Goal: Feedback & Contribution: Submit feedback/report problem

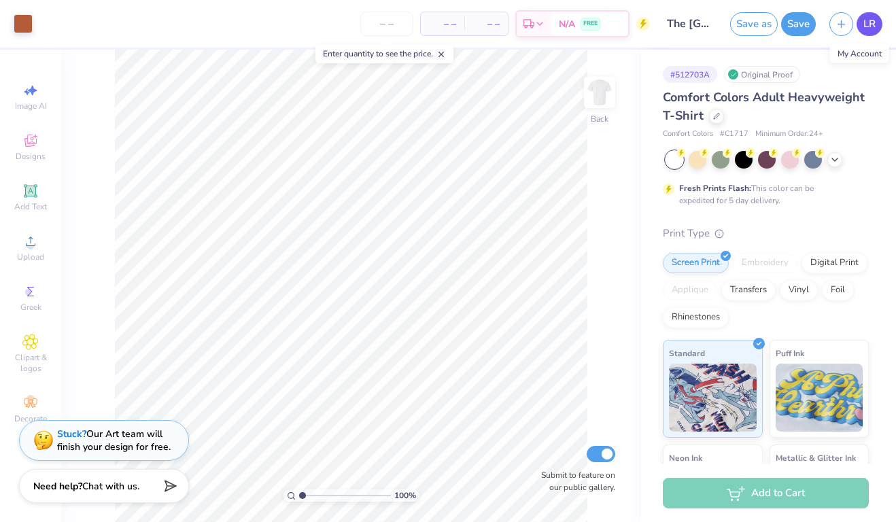
click at [867, 27] on span "LR" at bounding box center [869, 24] width 12 height 16
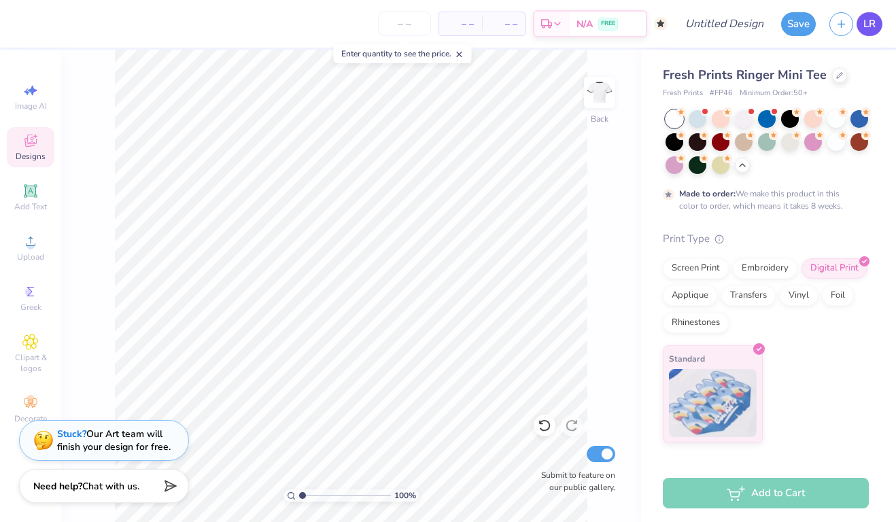
click at [864, 18] on span "LR" at bounding box center [869, 24] width 12 height 16
click at [869, 20] on span "LR" at bounding box center [869, 24] width 12 height 16
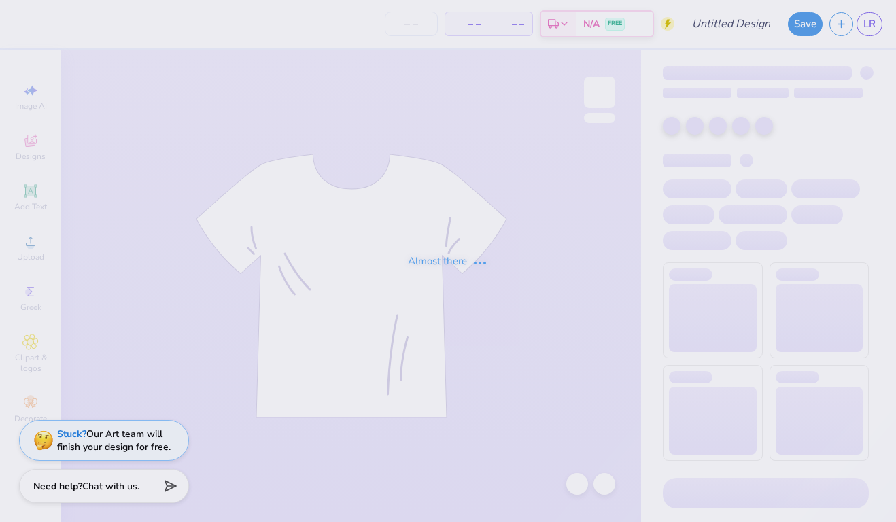
type input "The [GEOGRAPHIC_DATA][US_STATE] : [PERSON_NAME]"
type input "12"
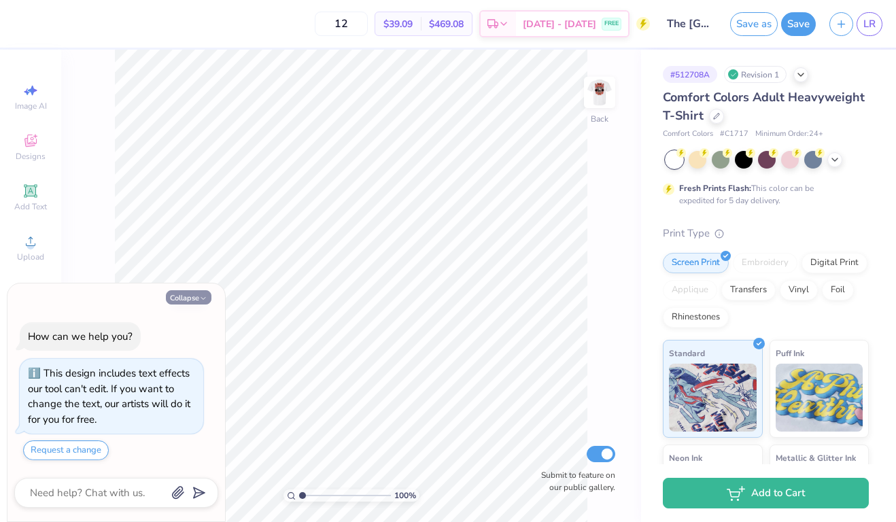
click at [199, 299] on icon "button" at bounding box center [203, 298] width 8 height 8
type textarea "x"
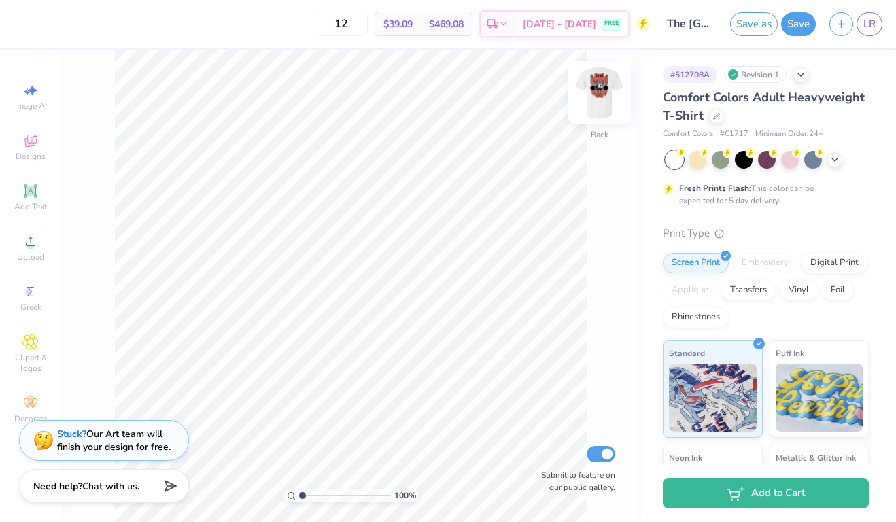
click at [591, 91] on img at bounding box center [599, 92] width 54 height 54
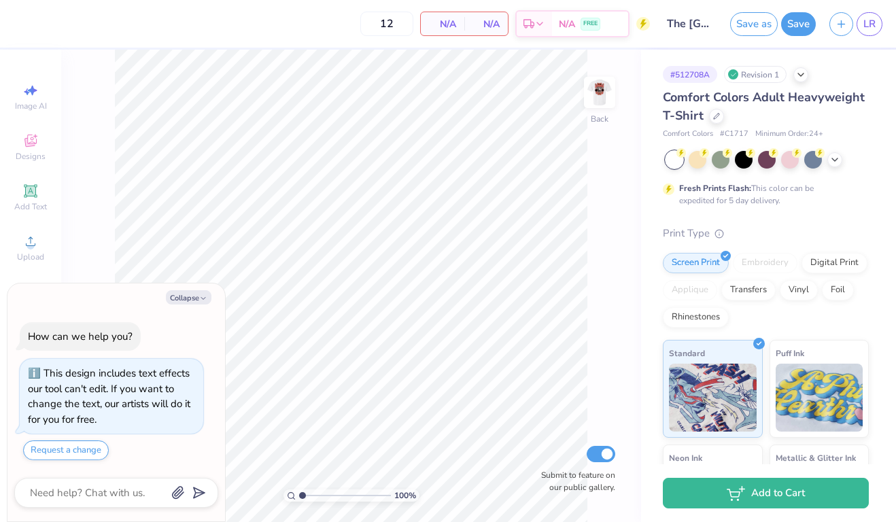
type textarea "x"
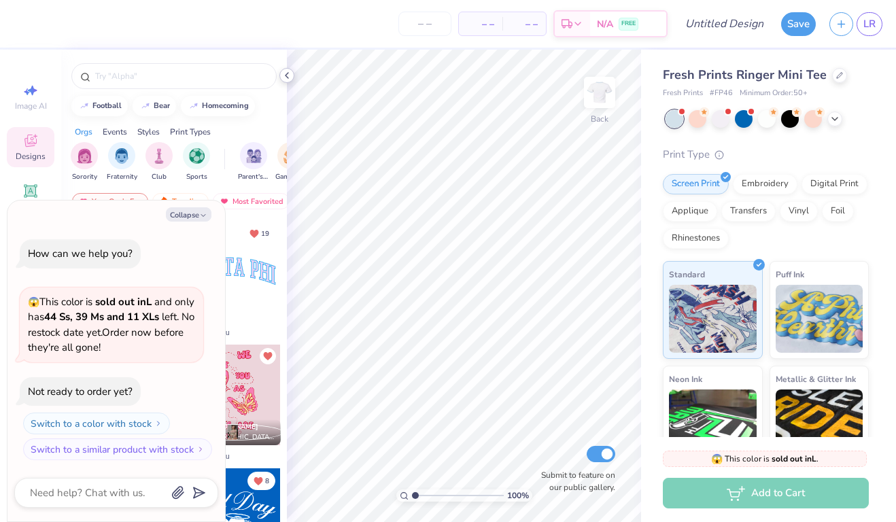
click at [289, 73] on icon at bounding box center [286, 75] width 11 height 11
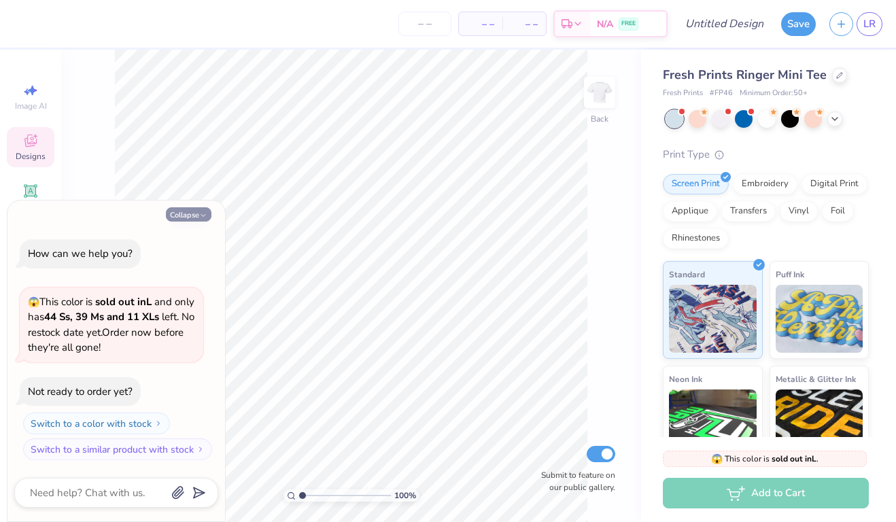
click at [196, 218] on button "Collapse" at bounding box center [189, 214] width 46 height 14
type textarea "x"
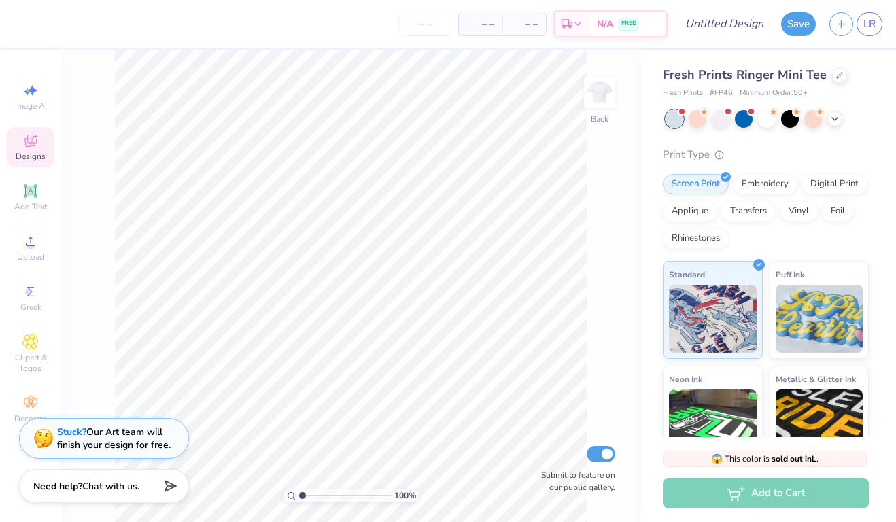
click at [94, 436] on div "Stuck? Our Art team will finish your design for free." at bounding box center [114, 439] width 114 height 26
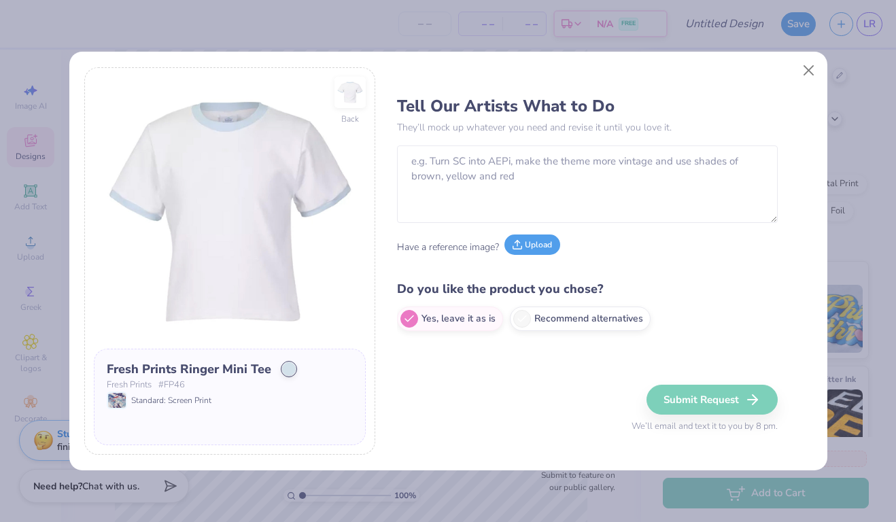
click at [527, 243] on button "Upload" at bounding box center [532, 245] width 56 height 20
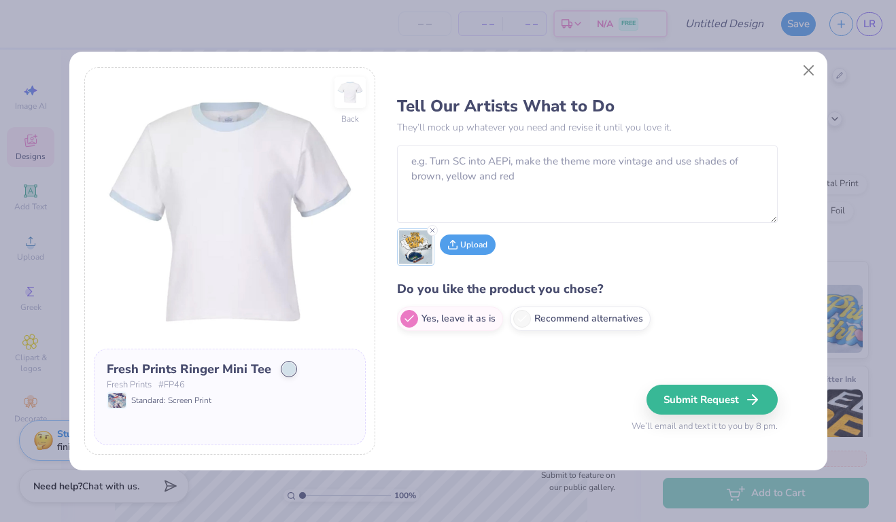
click at [470, 251] on button "Upload" at bounding box center [468, 245] width 56 height 20
click at [518, 243] on button "Upload" at bounding box center [511, 245] width 56 height 20
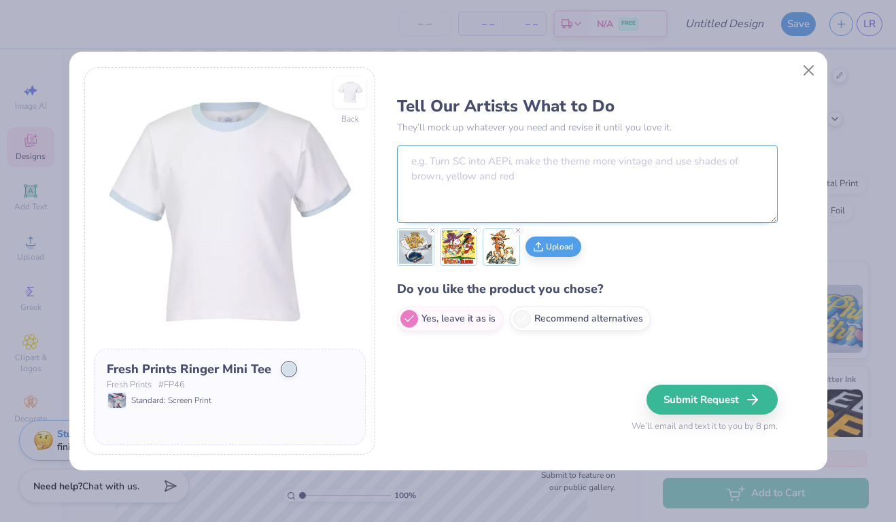
click at [549, 168] on textarea at bounding box center [587, 183] width 381 height 77
drag, startPoint x: 493, startPoint y: 162, endPoint x: 514, endPoint y: 164, distance: 21.1
click at [514, 164] on textarea "Id love to make a shirt that looks like that" at bounding box center [587, 183] width 381 height 77
click at [670, 164] on textarea "Id love to make a graphic for a shirt that looks like that" at bounding box center [587, 183] width 381 height 77
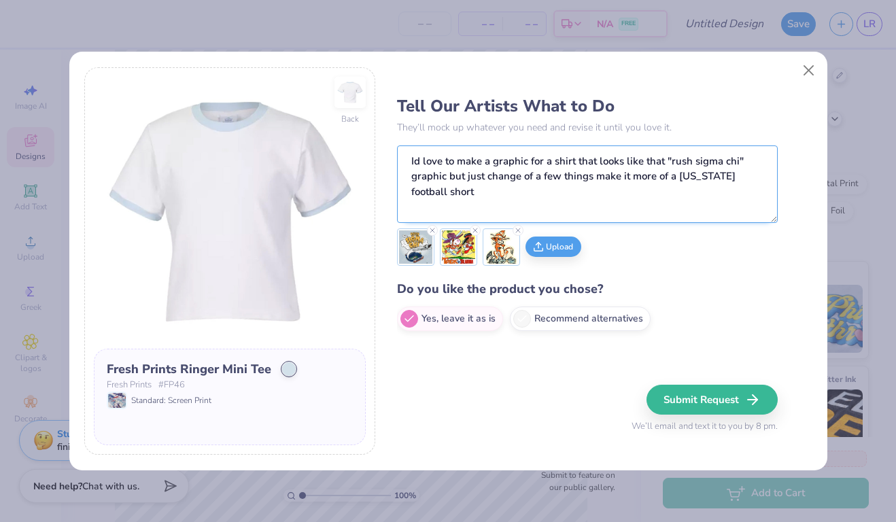
click at [683, 176] on textarea "Id love to make a graphic for a shirt that looks like that "rush sigma chi" gra…" at bounding box center [587, 183] width 381 height 77
drag, startPoint x: 678, startPoint y: 177, endPoint x: 750, endPoint y: 195, distance: 74.2
click at [750, 195] on textarea "Id love to make a graphic for a shirt that looks like that "rush sigma chi" gra…" at bounding box center [587, 183] width 381 height 77
click at [679, 176] on textarea "Id love to make a graphic for a shirt that looks like that "rush sigma chi" gra…" at bounding box center [587, 183] width 381 height 77
click at [744, 175] on textarea "Id love to make a graphic for a shirt that looks like that "rush sigma chi" gra…" at bounding box center [587, 183] width 381 height 77
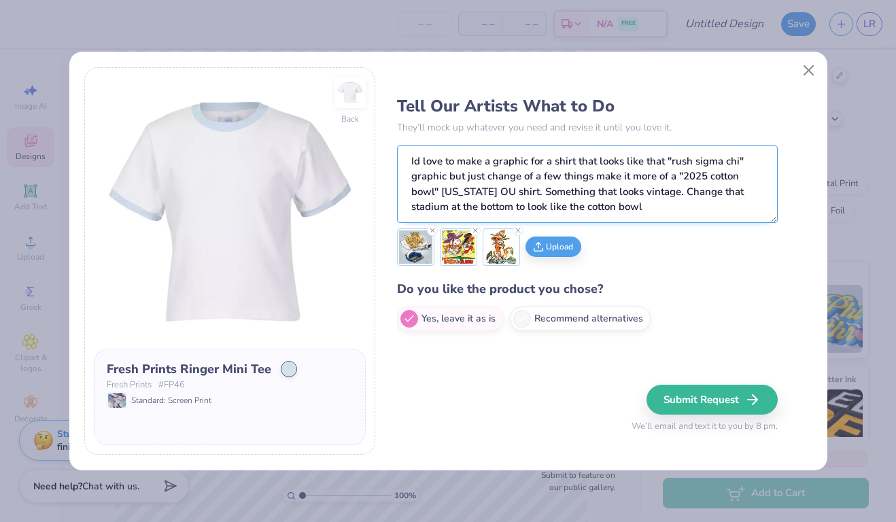
click at [662, 193] on textarea "Id love to make a graphic for a shirt that looks like that "rush sigma chi" gra…" at bounding box center [587, 183] width 381 height 77
click at [644, 206] on textarea "Id love to make a graphic for a shirt that looks like that "rush sigma chi" gra…" at bounding box center [587, 183] width 381 height 77
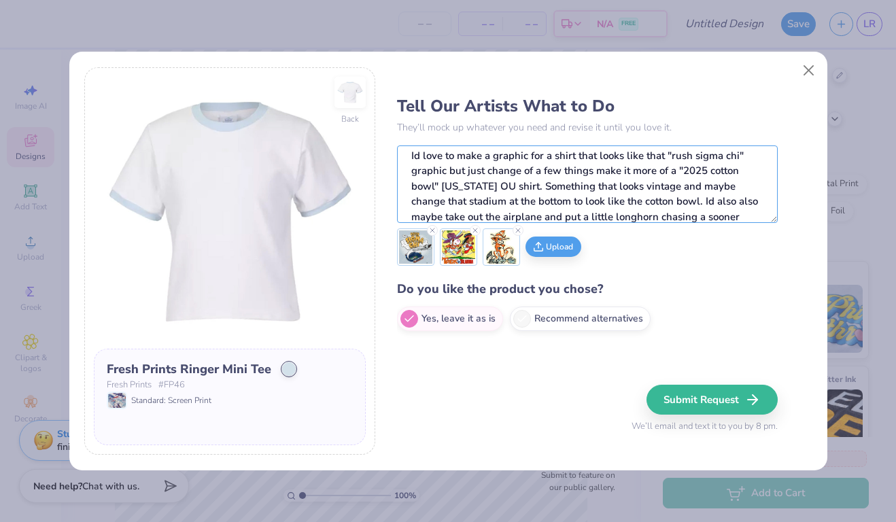
scroll to position [20, 0]
click at [715, 216] on textarea "Id love to make a graphic for a shirt that looks like that "rush sigma chi" gra…" at bounding box center [587, 183] width 381 height 77
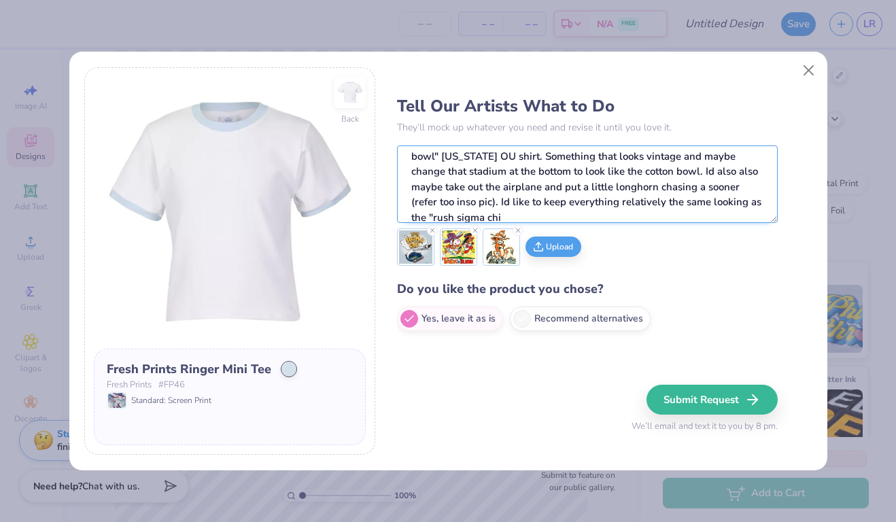
click at [568, 215] on textarea "Id love to make a graphic for a shirt that looks like that "rush sigma chi" gra…" at bounding box center [587, 183] width 381 height 77
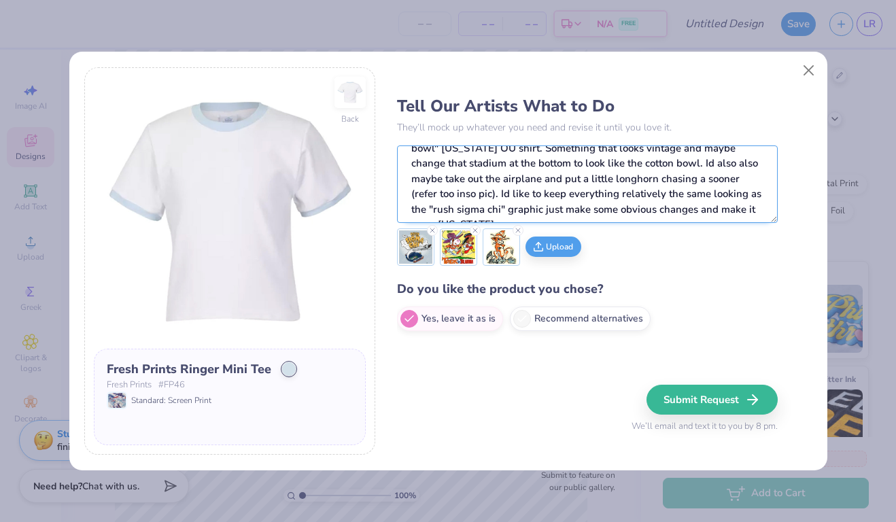
scroll to position [50, 0]
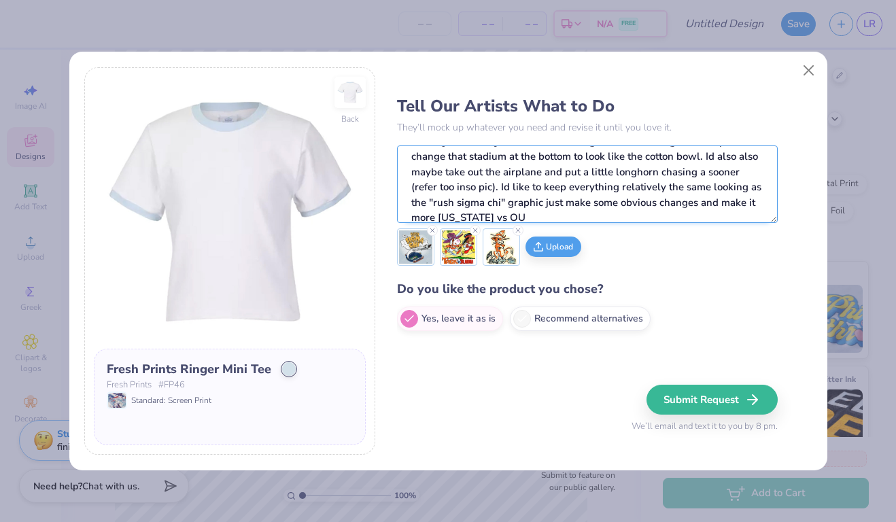
drag, startPoint x: 675, startPoint y: 201, endPoint x: 733, endPoint y: 205, distance: 58.7
click at [733, 205] on textarea "Id love to make a graphic for a shirt that looks like that "rush sigma chi" gra…" at bounding box center [587, 183] width 381 height 77
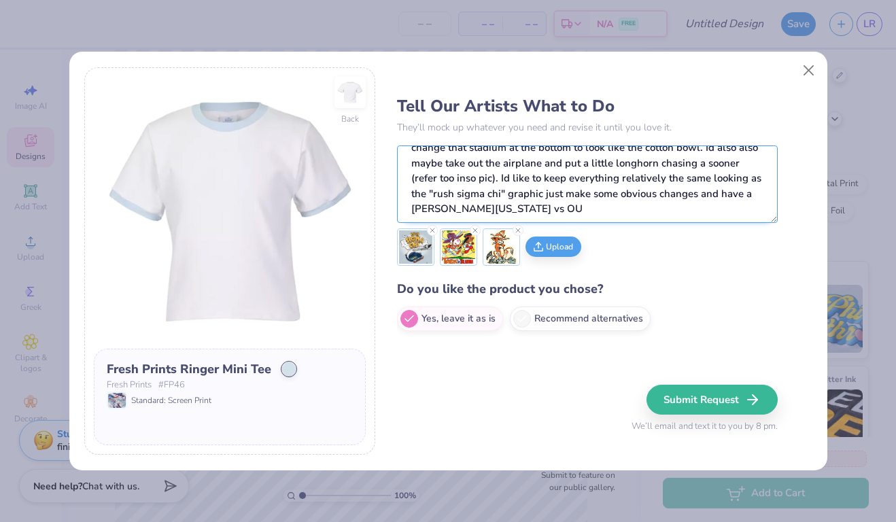
scroll to position [58, 0]
click at [506, 209] on textarea "Id love to make a graphic for a shirt that looks like that "rush sigma chi" gra…" at bounding box center [587, 183] width 381 height 77
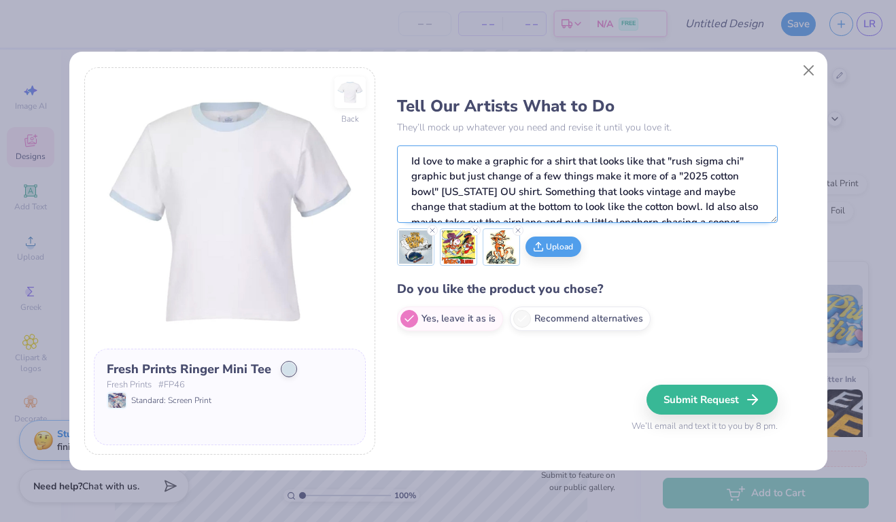
scroll to position [0, 0]
click at [535, 181] on textarea "Id love to make a graphic for a shirt that looks like that "rush sigma chi" gra…" at bounding box center [587, 183] width 381 height 77
click at [584, 177] on textarea "Id love to make a graphic for a shirt that looks like that "rush sigma chi" gra…" at bounding box center [587, 183] width 381 height 77
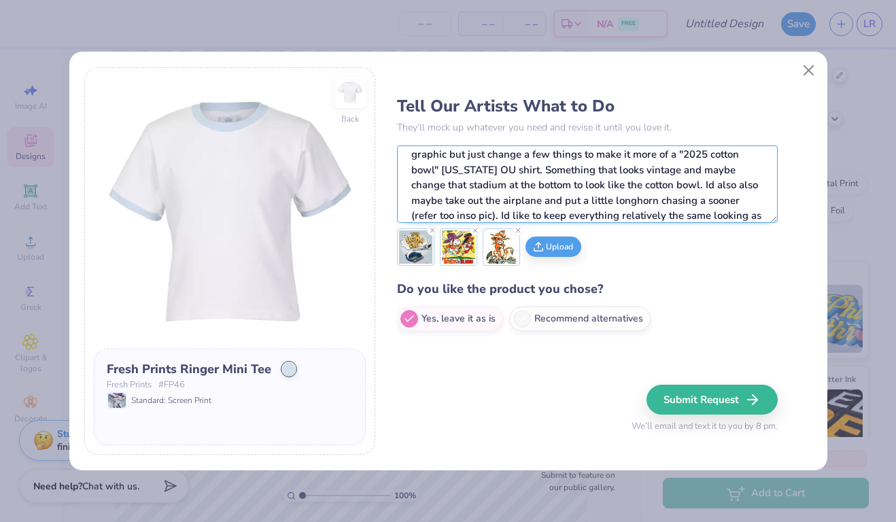
scroll to position [27, 0]
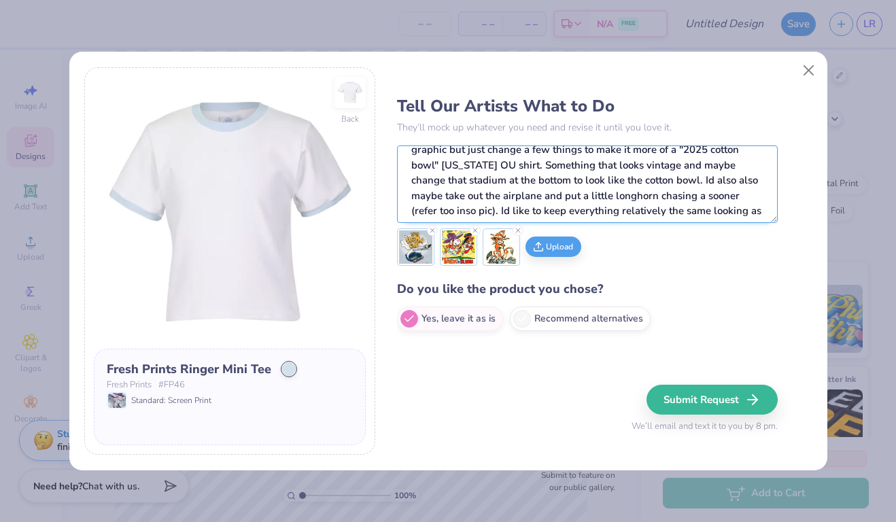
drag, startPoint x: 706, startPoint y: 167, endPoint x: 677, endPoint y: 168, distance: 29.3
click at [677, 168] on textarea "Id love to make a graphic for a shirt that looks like that "rush sigma chi" gra…" at bounding box center [587, 183] width 381 height 77
click at [517, 166] on textarea "Id love to make a graphic for a shirt that looks like that "rush sigma chi" gra…" at bounding box center [587, 183] width 381 height 77
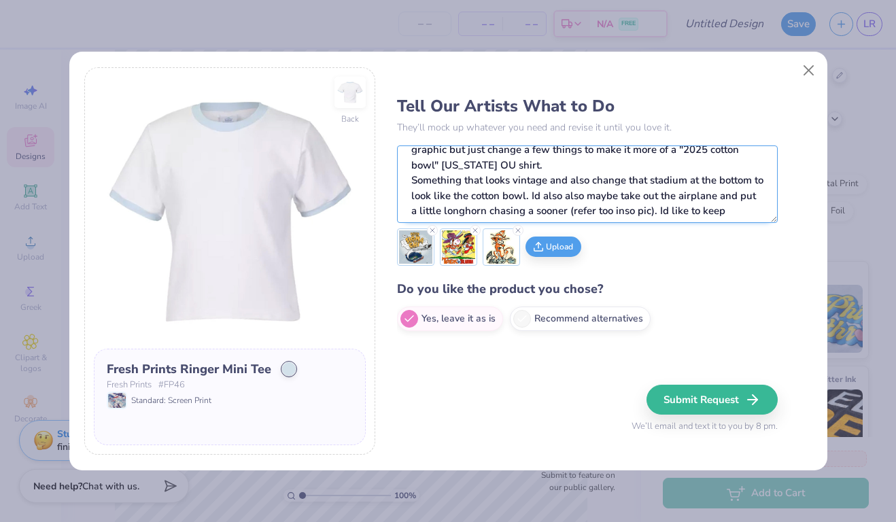
drag, startPoint x: 593, startPoint y: 180, endPoint x: 551, endPoint y: 184, distance: 41.7
click at [551, 184] on textarea "Id love to make a graphic for a shirt that looks like that "rush sigma chi" gra…" at bounding box center [587, 183] width 381 height 77
click at [411, 181] on textarea "Id love to make a graphic for a shirt that looks like that "rush sigma chi" gra…" at bounding box center [587, 183] width 381 height 77
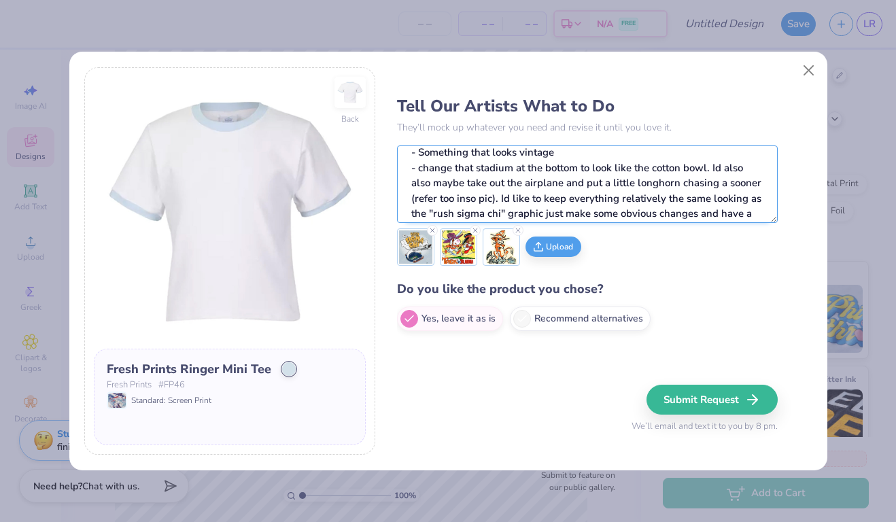
scroll to position [56, 0]
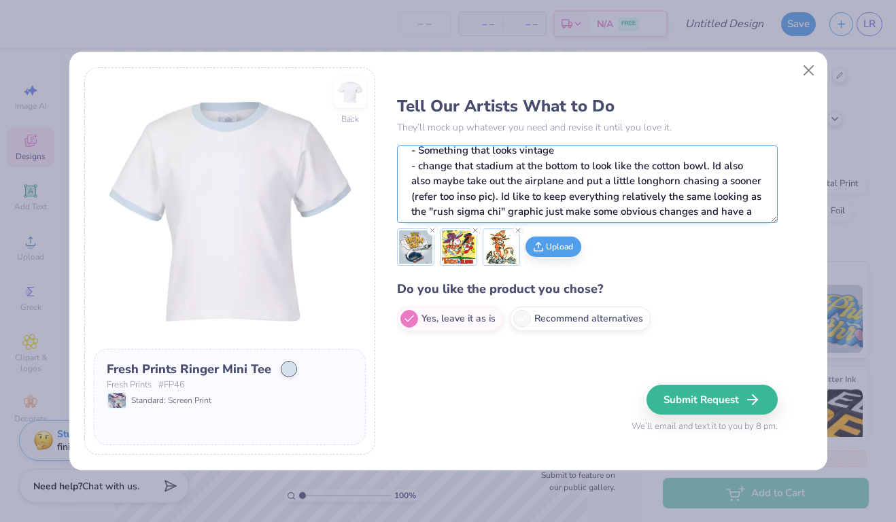
drag, startPoint x: 714, startPoint y: 165, endPoint x: 466, endPoint y: 183, distance: 248.8
click at [466, 183] on textarea "Id love to make a graphic for a shirt that looks like that "rush sigma chi" gra…" at bounding box center [587, 183] width 381 height 77
click at [712, 167] on textarea "Id love to make a graphic for a shirt that looks like that "rush sigma chi" gra…" at bounding box center [587, 183] width 381 height 77
click at [455, 196] on textarea "Id love to make a graphic for a shirt that looks like that "rush sigma chi" gra…" at bounding box center [587, 183] width 381 height 77
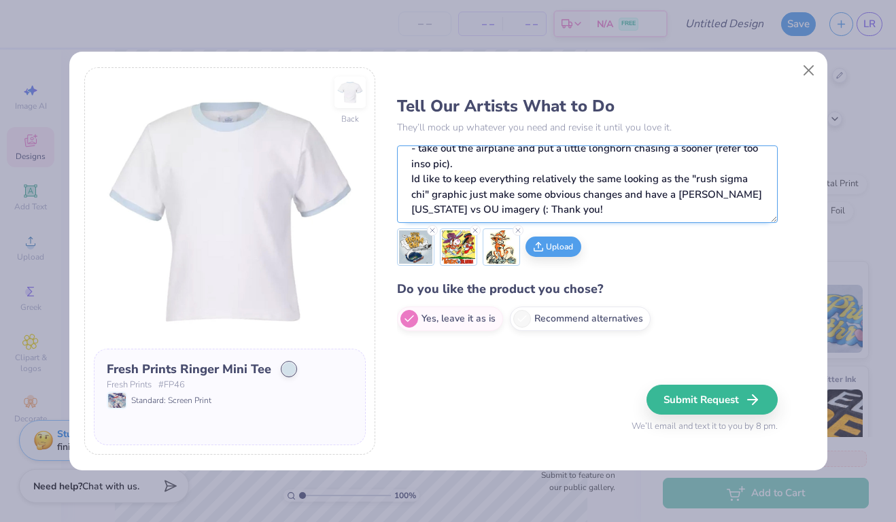
scroll to position [88, 0]
type textarea "Id love to make a graphic for a shirt that looks like that "rush sigma chi" gra…"
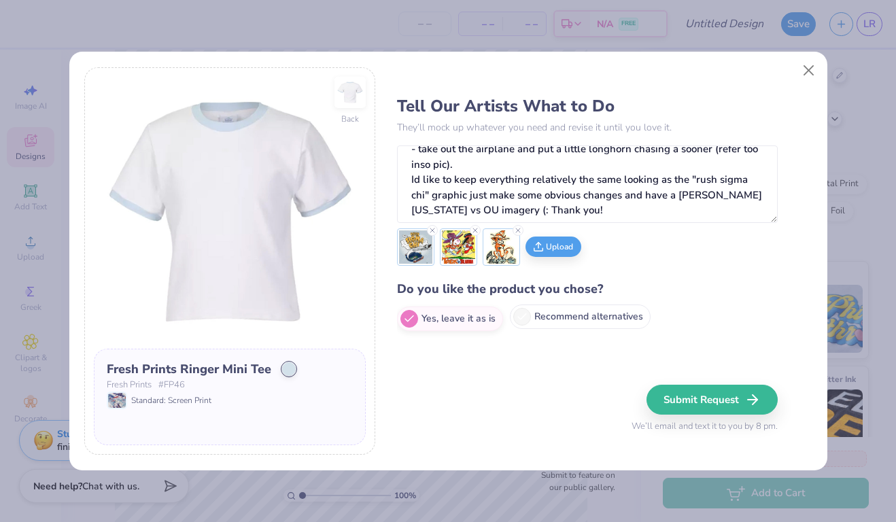
click at [523, 323] on span at bounding box center [522, 317] width 18 height 18
click at [406, 323] on input "Recommend alternatives" at bounding box center [401, 319] width 9 height 9
radio input "true"
click at [542, 248] on icon at bounding box center [538, 247] width 9 height 3
click at [672, 407] on button "Submit Request" at bounding box center [714, 400] width 131 height 30
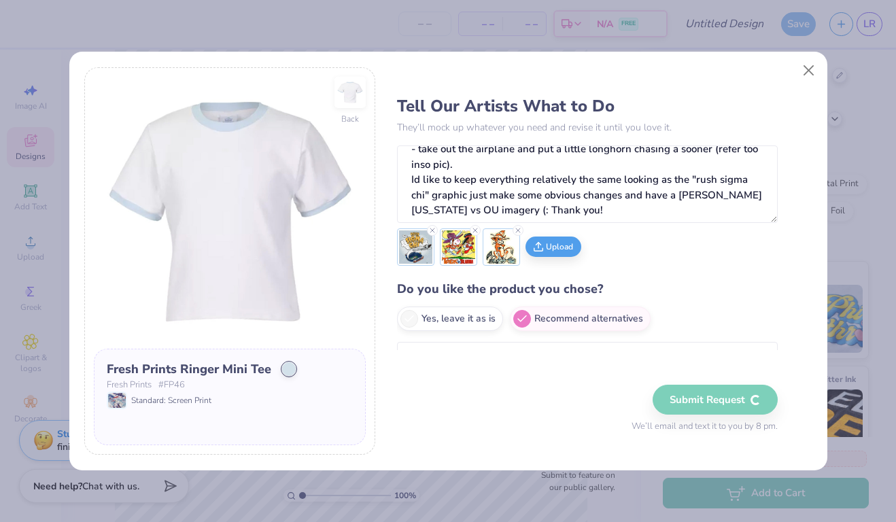
radio input "true"
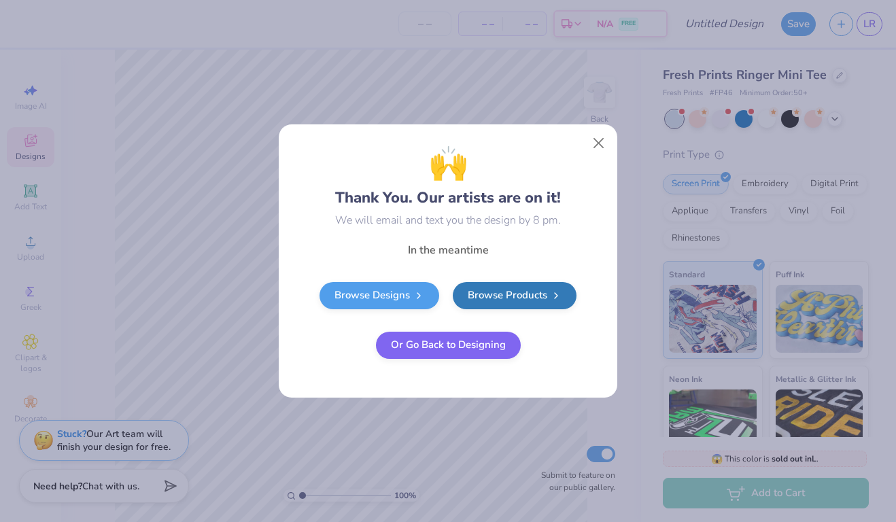
scroll to position [0, 0]
click at [597, 139] on button "Close" at bounding box center [599, 144] width 26 height 26
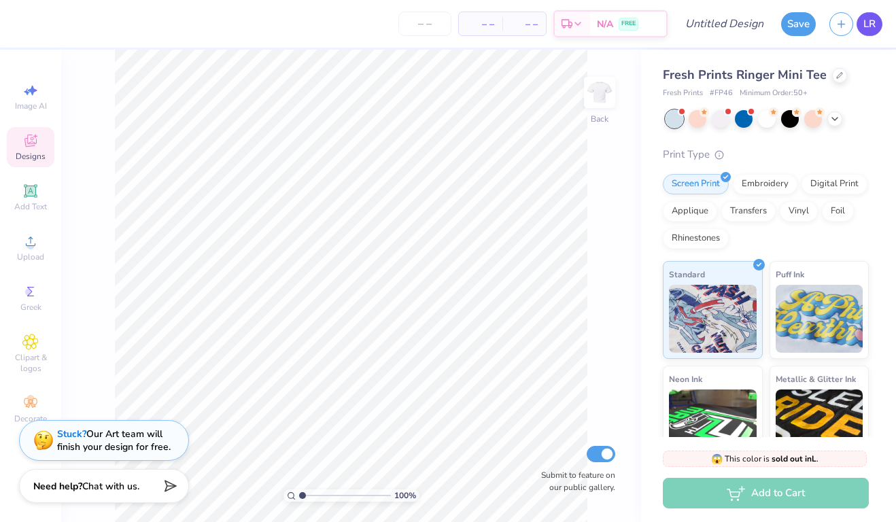
click at [869, 23] on span "LR" at bounding box center [869, 24] width 12 height 16
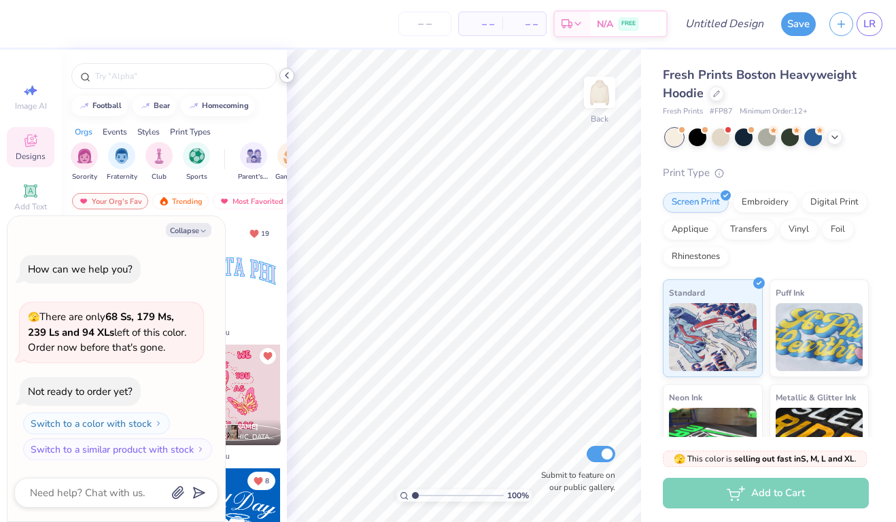
click at [285, 74] on icon at bounding box center [286, 75] width 11 height 11
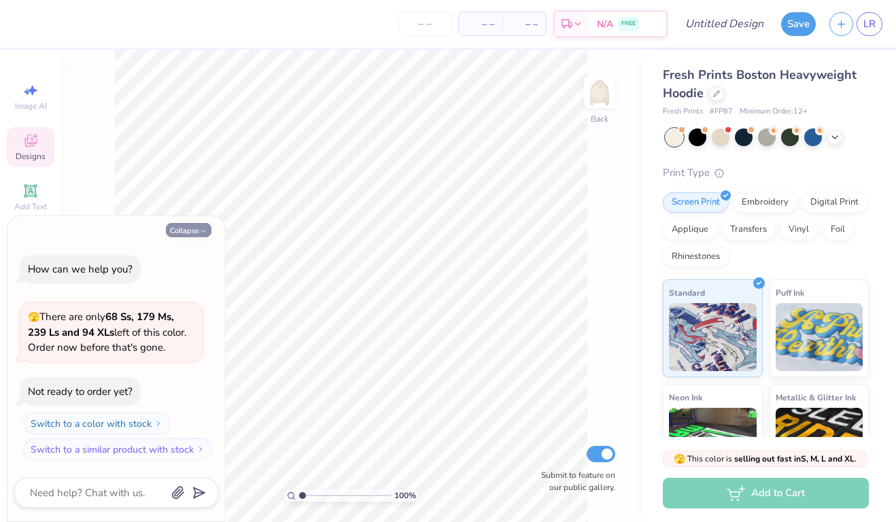
click at [194, 235] on button "Collapse" at bounding box center [189, 230] width 46 height 14
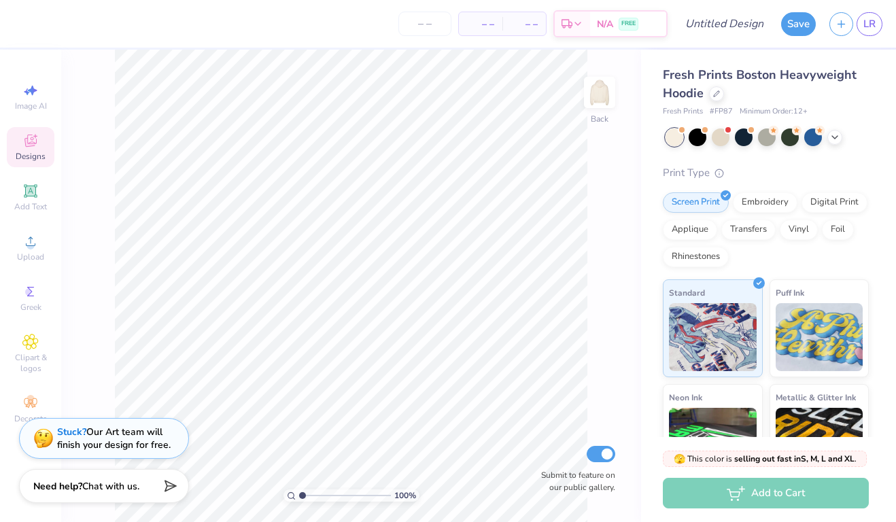
click at [121, 439] on div "Stuck? Our Art team will finish your design for free." at bounding box center [114, 439] width 114 height 26
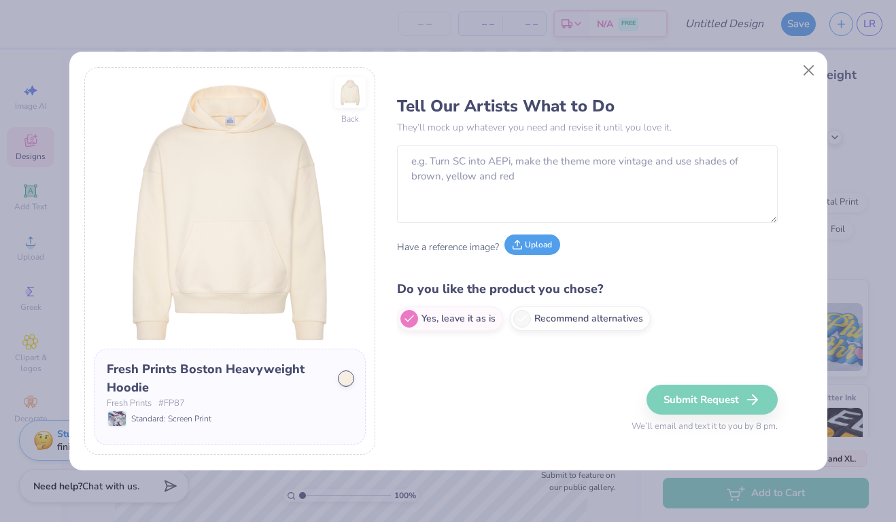
click at [541, 250] on button "Upload" at bounding box center [532, 245] width 56 height 20
click at [810, 72] on button "Close" at bounding box center [808, 71] width 26 height 26
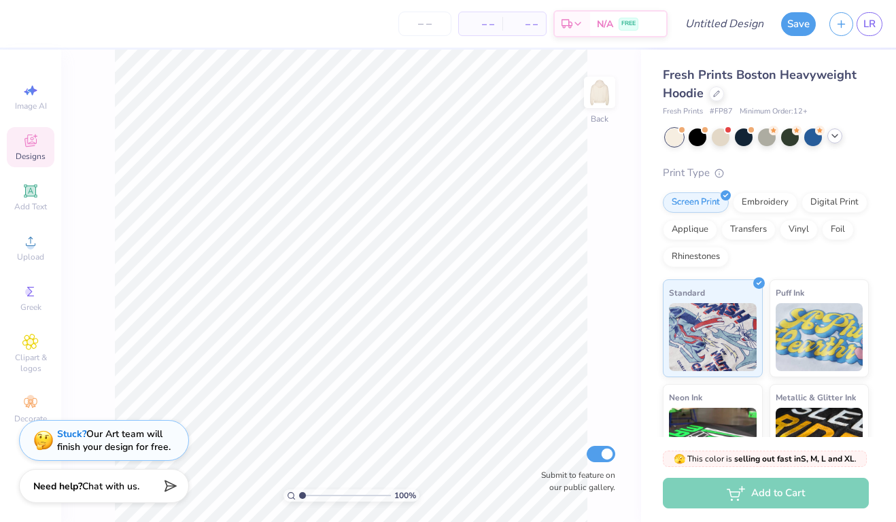
click at [839, 139] on icon at bounding box center [834, 136] width 11 height 11
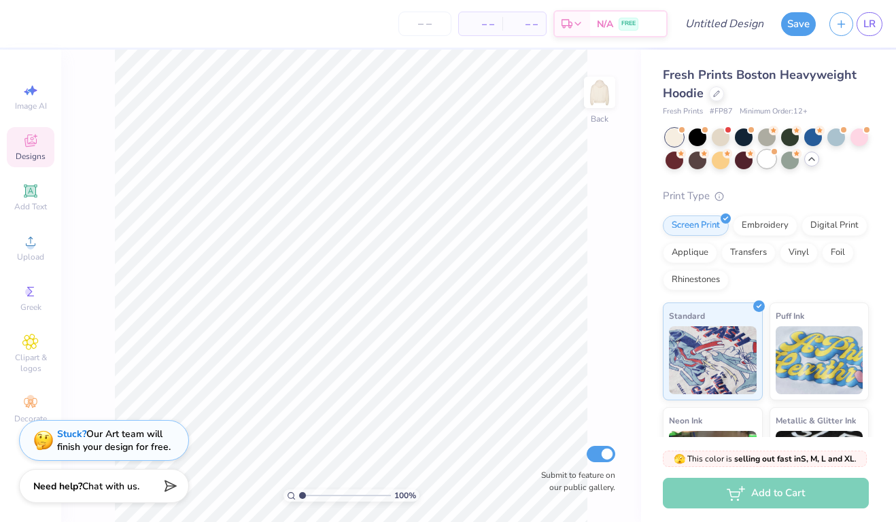
click at [765, 157] on div at bounding box center [767, 159] width 18 height 18
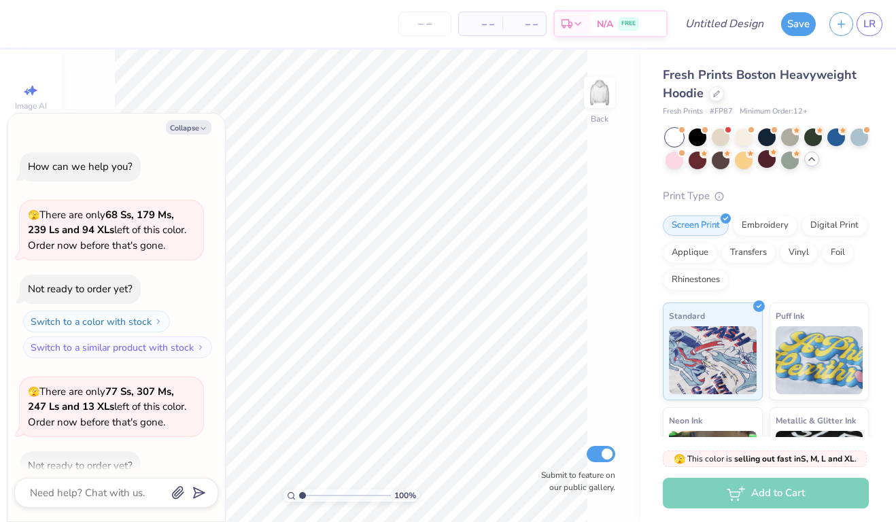
scroll to position [71, 0]
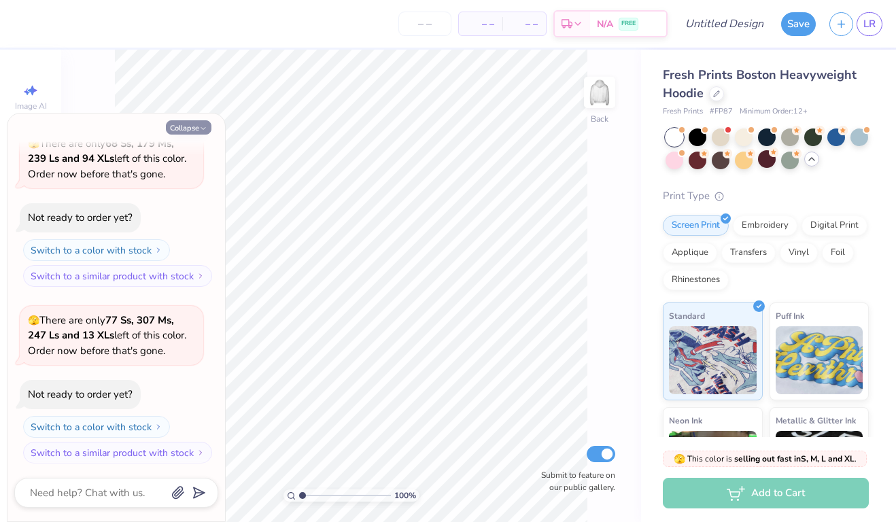
click at [201, 128] on icon "button" at bounding box center [203, 128] width 8 height 8
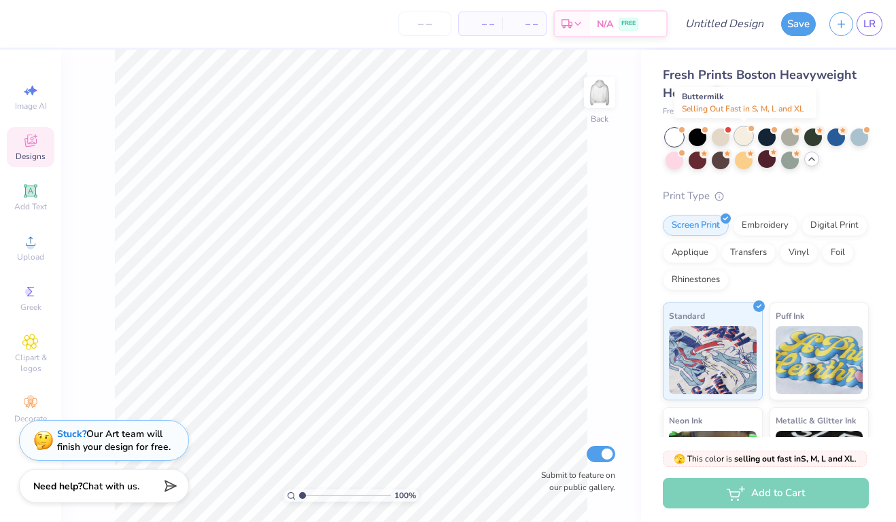
click at [743, 137] on div at bounding box center [744, 136] width 18 height 18
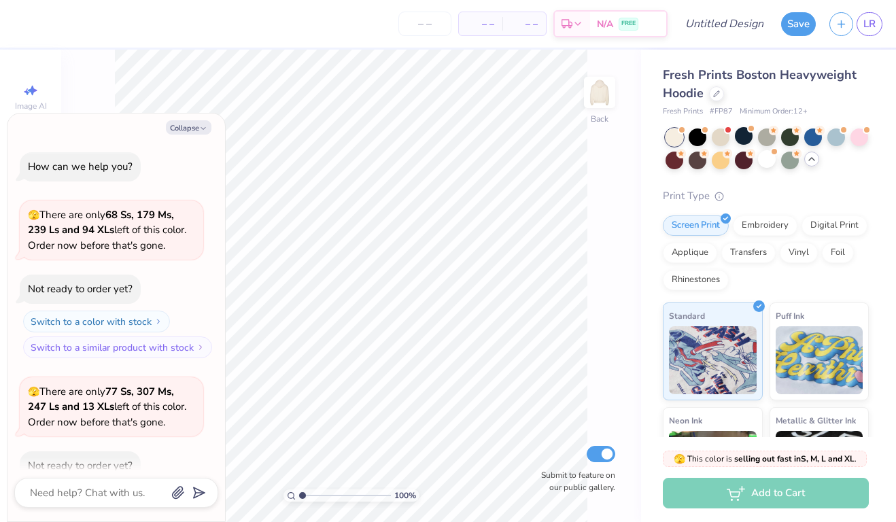
scroll to position [247, 0]
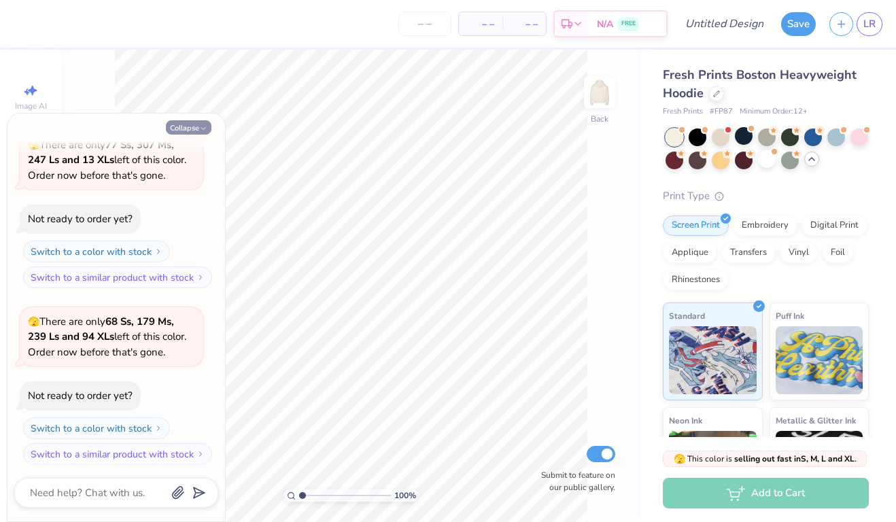
click at [205, 124] on icon "button" at bounding box center [203, 128] width 8 height 8
type textarea "x"
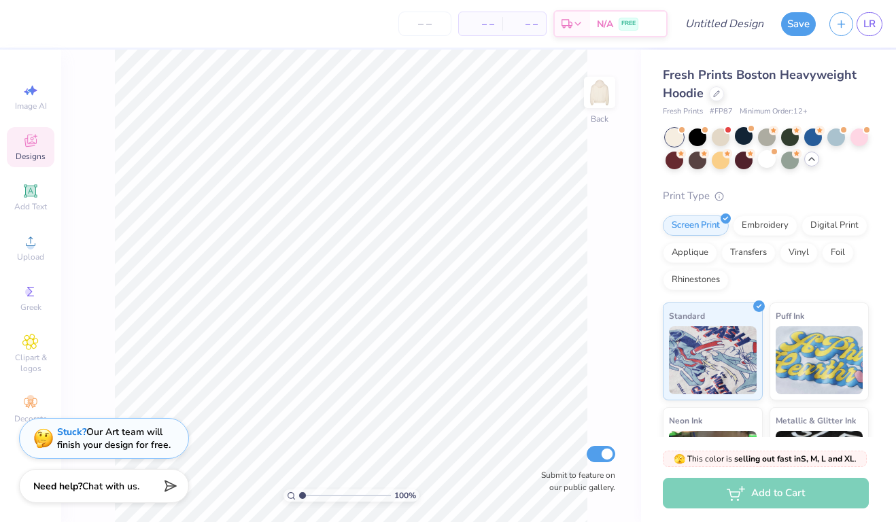
click at [123, 440] on div "Stuck? Our Art team will finish your design for free." at bounding box center [114, 439] width 114 height 26
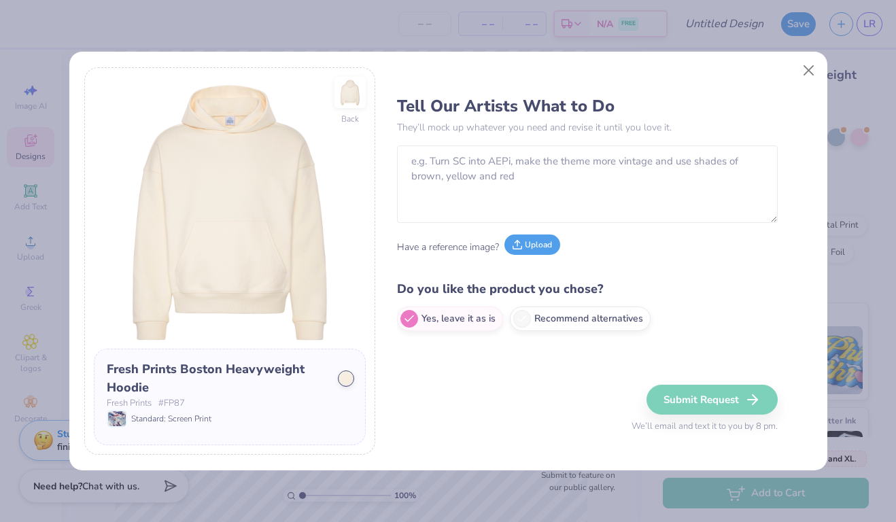
click at [521, 247] on icon at bounding box center [518, 245] width 10 height 10
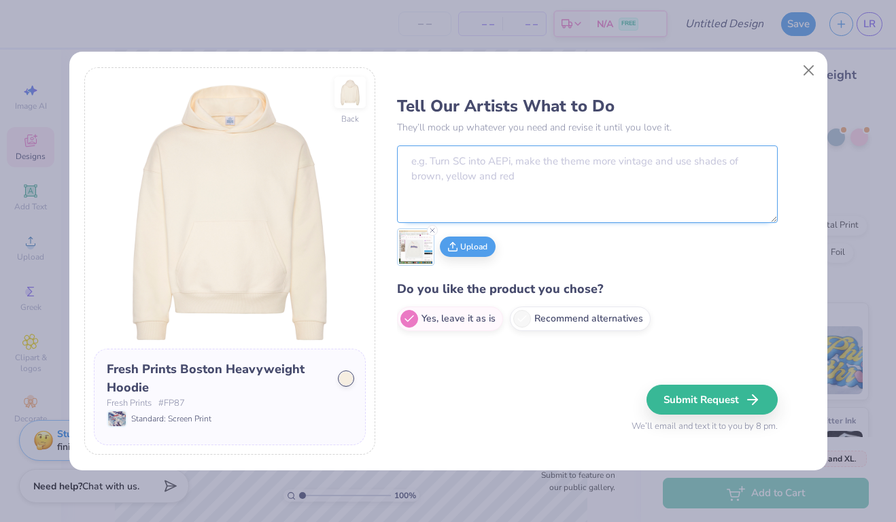
click at [605, 169] on textarea at bounding box center [587, 183] width 381 height 77
type textarea "id like to see this this mad happy design on this hoodie but have it say "Texas…"
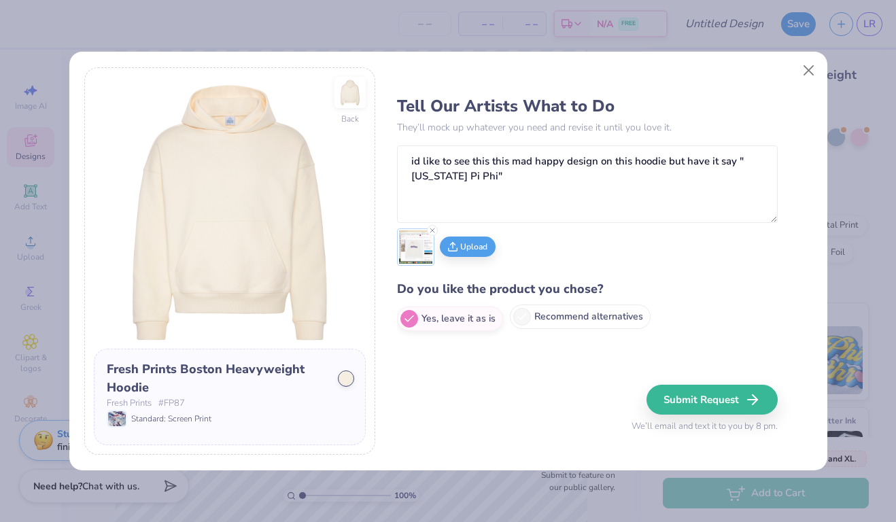
click at [610, 320] on label "Recommend alternatives" at bounding box center [580, 317] width 141 height 24
click at [406, 320] on input "Recommend alternatives" at bounding box center [401, 319] width 9 height 9
radio input "true"
click at [719, 393] on button "Submit Request" at bounding box center [714, 400] width 131 height 30
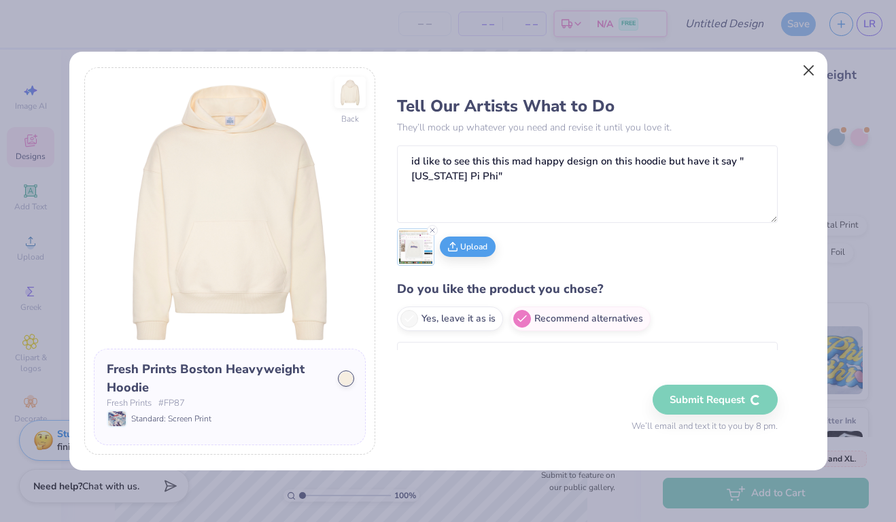
radio input "true"
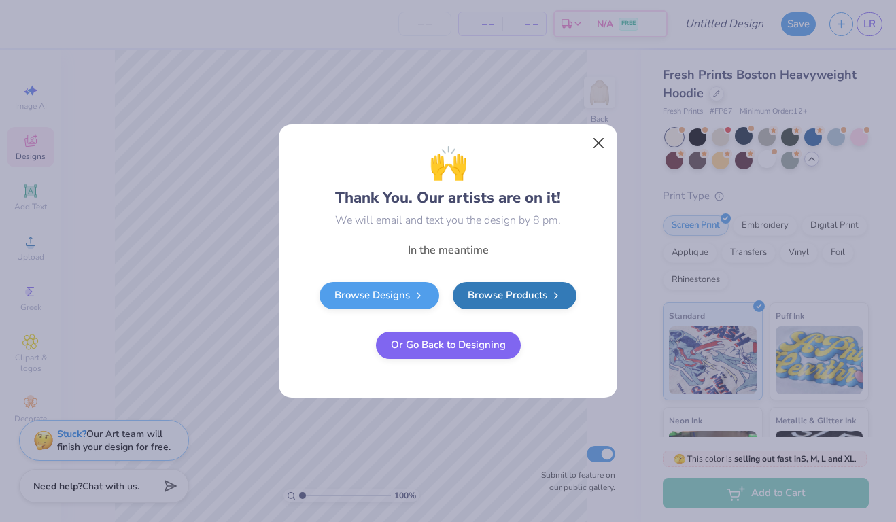
click at [598, 143] on button "Close" at bounding box center [599, 144] width 26 height 26
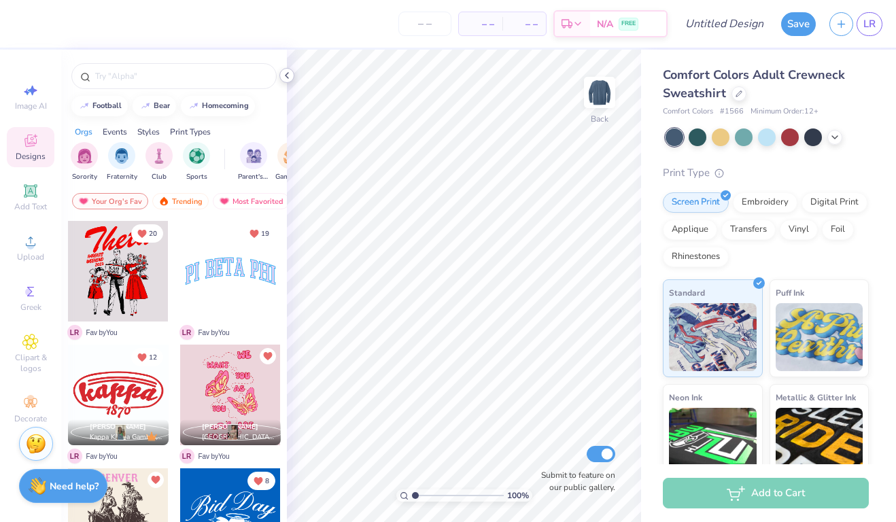
click at [286, 75] on icon at bounding box center [286, 75] width 11 height 11
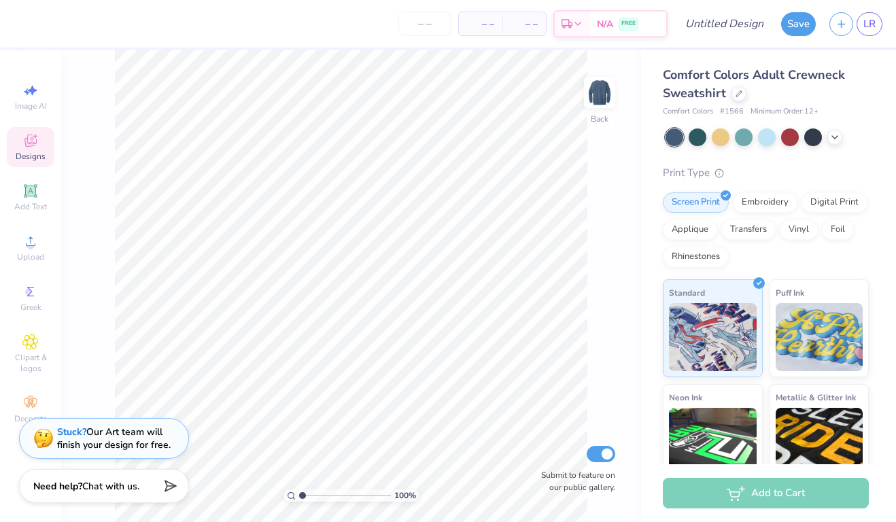
click at [98, 438] on div "Stuck? Our Art team will finish your design for free." at bounding box center [114, 439] width 114 height 26
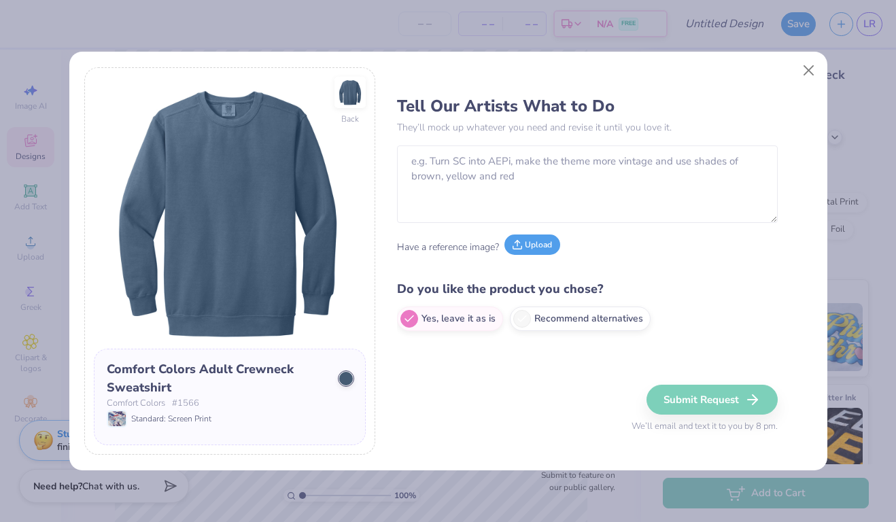
click at [530, 239] on button "Upload" at bounding box center [532, 245] width 56 height 20
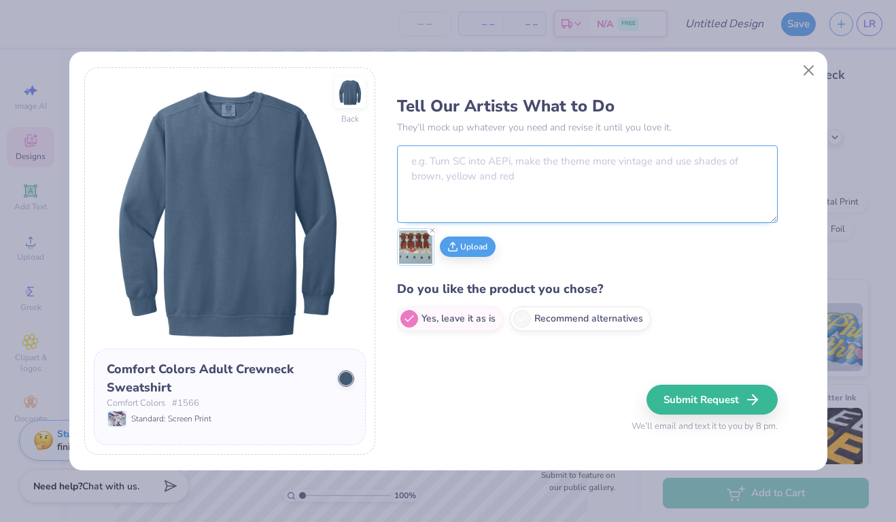
click at [529, 158] on textarea at bounding box center [587, 183] width 381 height 77
click at [755, 161] on textarea "id like to put this design on something I just don't know what yet maybe a crew…" at bounding box center [587, 183] width 381 height 77
click at [481, 178] on textarea "id like to put this design on something I just don't know what yet maybe this c…" at bounding box center [587, 183] width 381 height 77
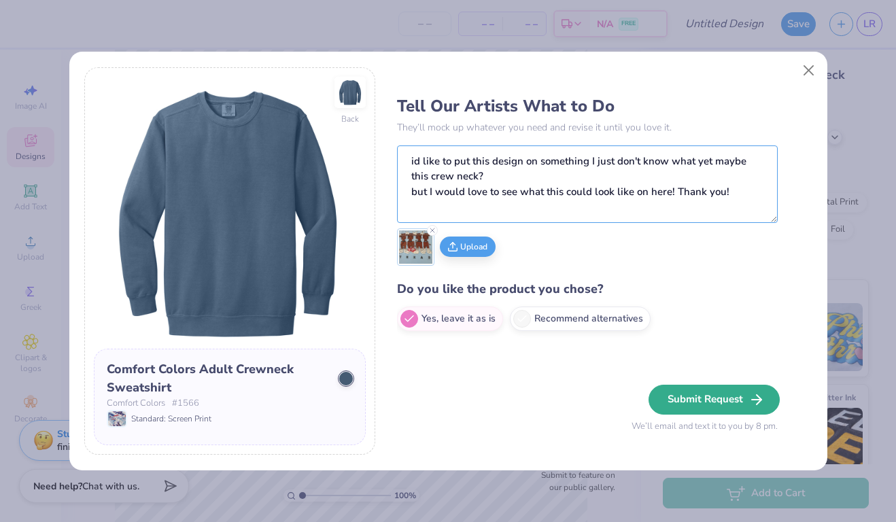
type textarea "id like to put this design on something I just don't know what yet maybe this c…"
click at [721, 405] on button "Submit Request" at bounding box center [714, 400] width 131 height 30
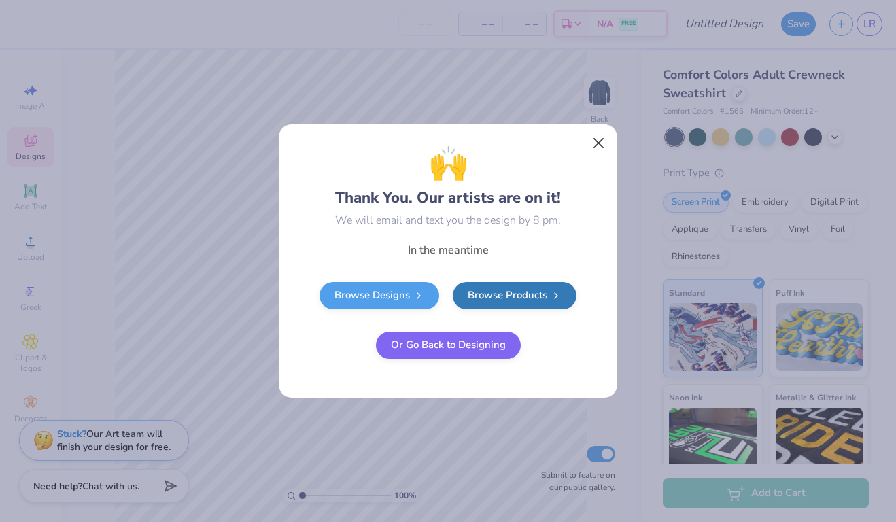
click at [603, 139] on button "Close" at bounding box center [599, 144] width 26 height 26
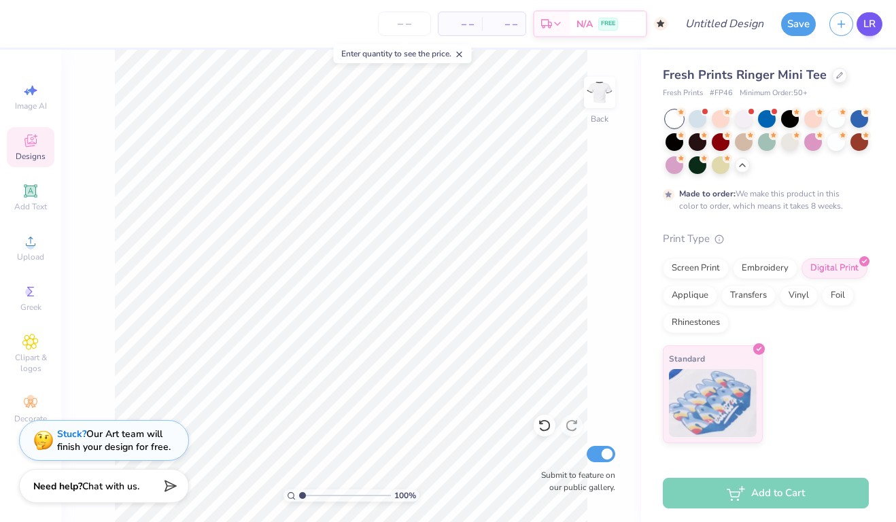
click at [867, 24] on span "LR" at bounding box center [869, 24] width 12 height 16
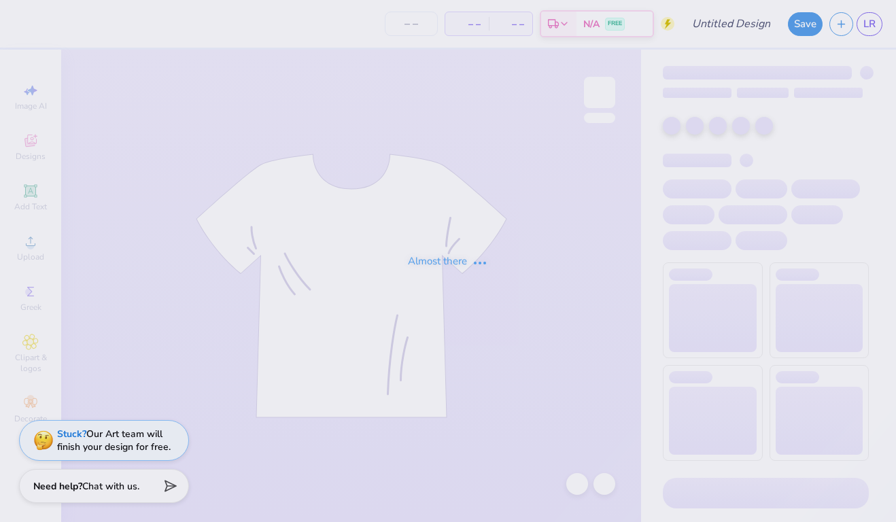
type input "The [GEOGRAPHIC_DATA][US_STATE] : [PERSON_NAME]"
